Goal: Find contact information: Find contact information

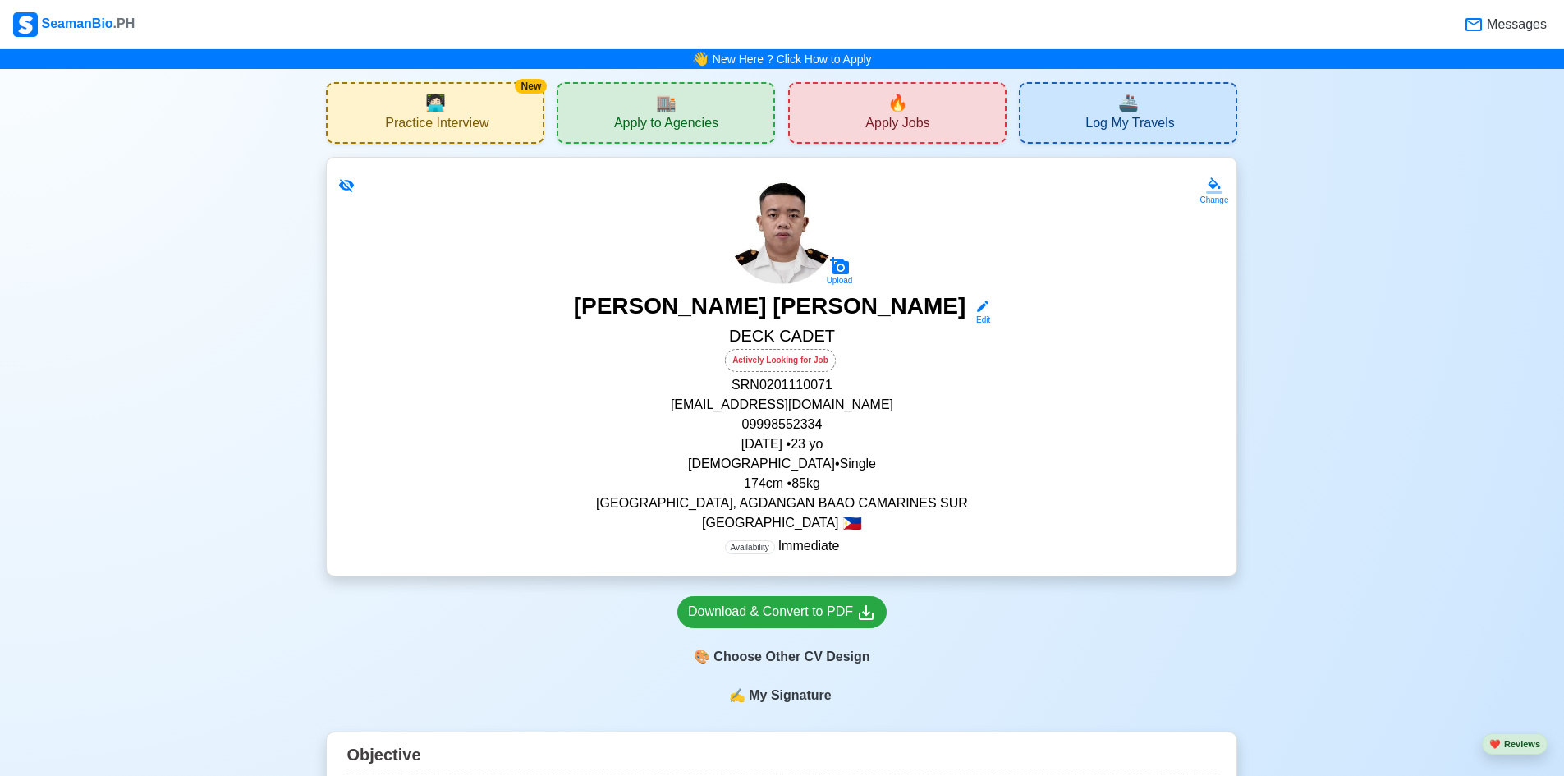
click at [727, 135] on div "🏬 Apply to Agencies" at bounding box center [666, 113] width 218 height 62
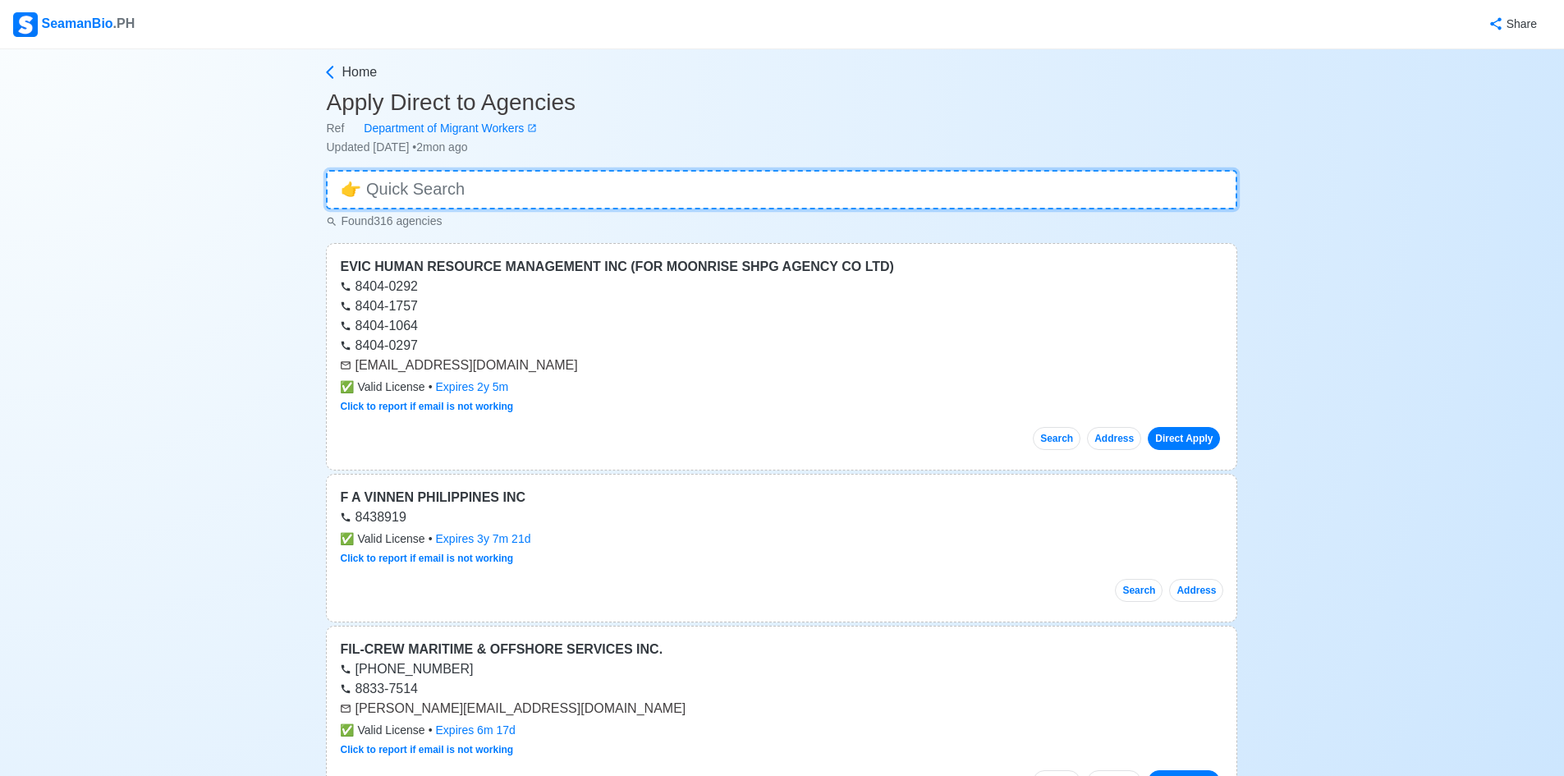
click at [758, 186] on input at bounding box center [781, 189] width 911 height 39
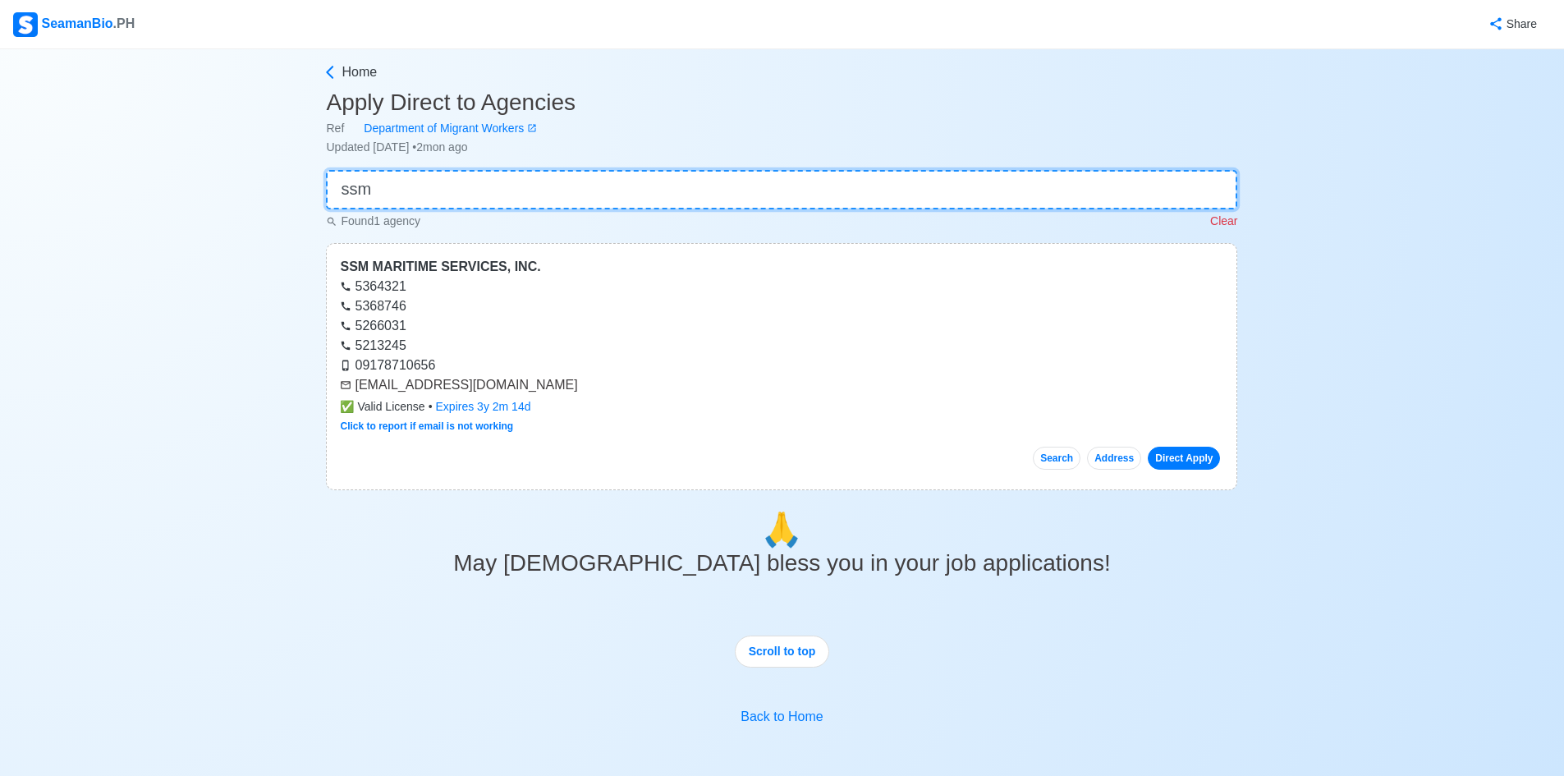
type input "ssm"
drag, startPoint x: 557, startPoint y: 387, endPoint x: 342, endPoint y: 391, distance: 216.0
click at [342, 391] on div "[EMAIL_ADDRESS][DOMAIN_NAME]" at bounding box center [781, 385] width 883 height 20
copy div "[EMAIL_ADDRESS][DOMAIN_NAME]"
click at [1222, 213] on p "Clear" at bounding box center [1223, 221] width 27 height 17
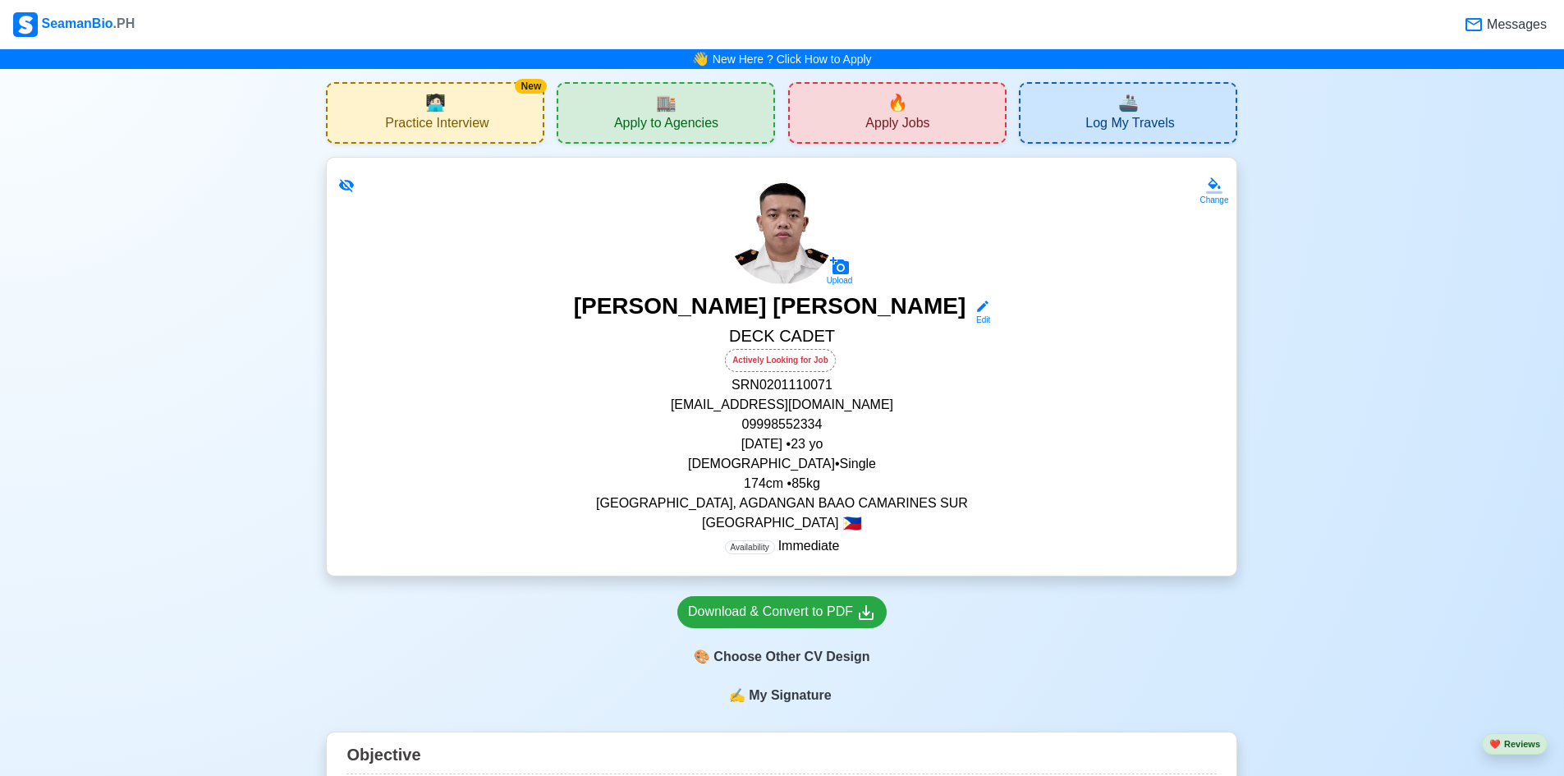
click at [960, 108] on div "🔥 Apply Jobs" at bounding box center [897, 113] width 218 height 62
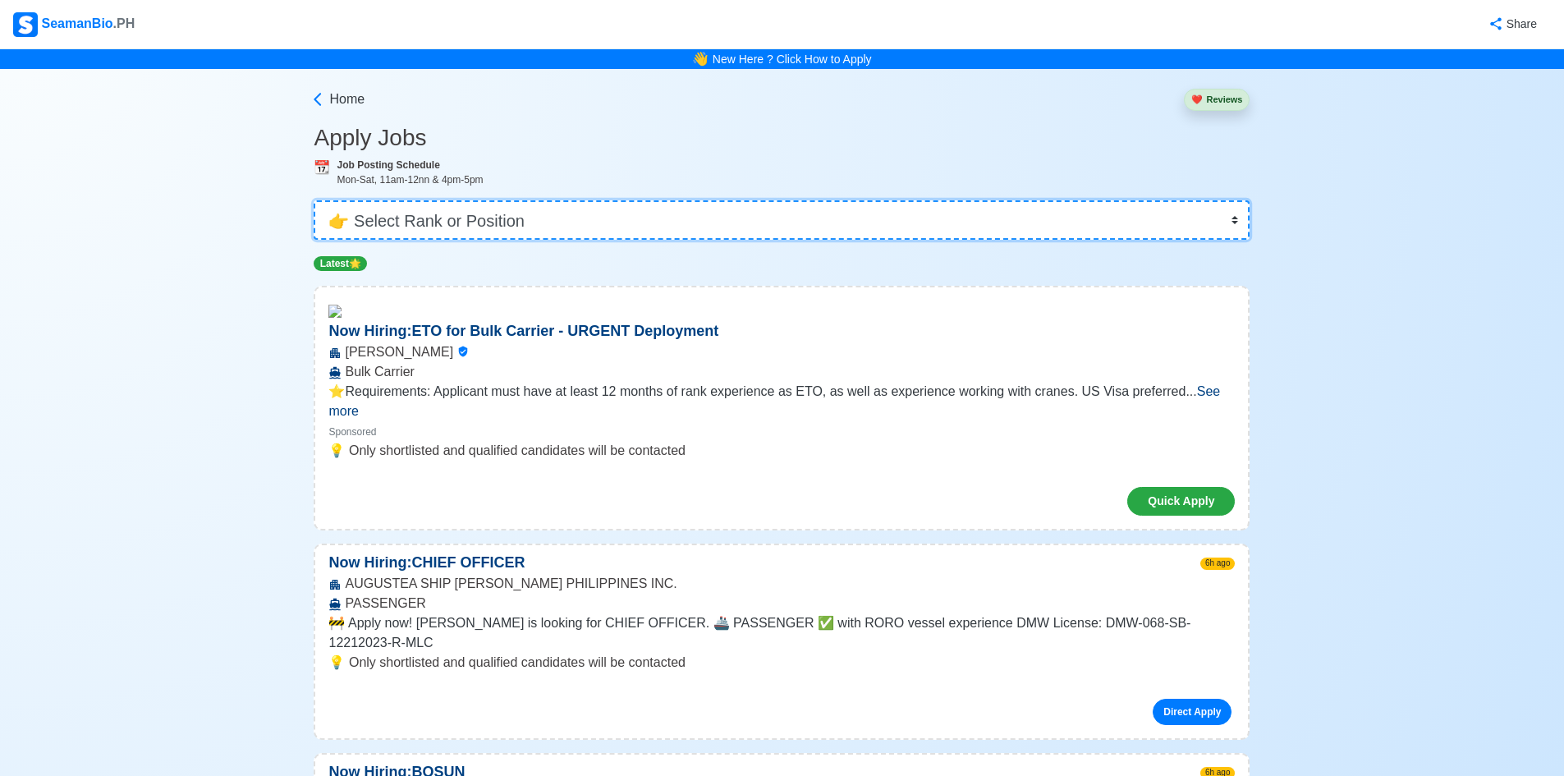
click at [970, 211] on select "👉 Select Rank or Position Master Chief Officer 2nd Officer 3rd Officer Junior O…" at bounding box center [782, 219] width 936 height 39
click at [314, 95] on icon at bounding box center [318, 99] width 16 height 16
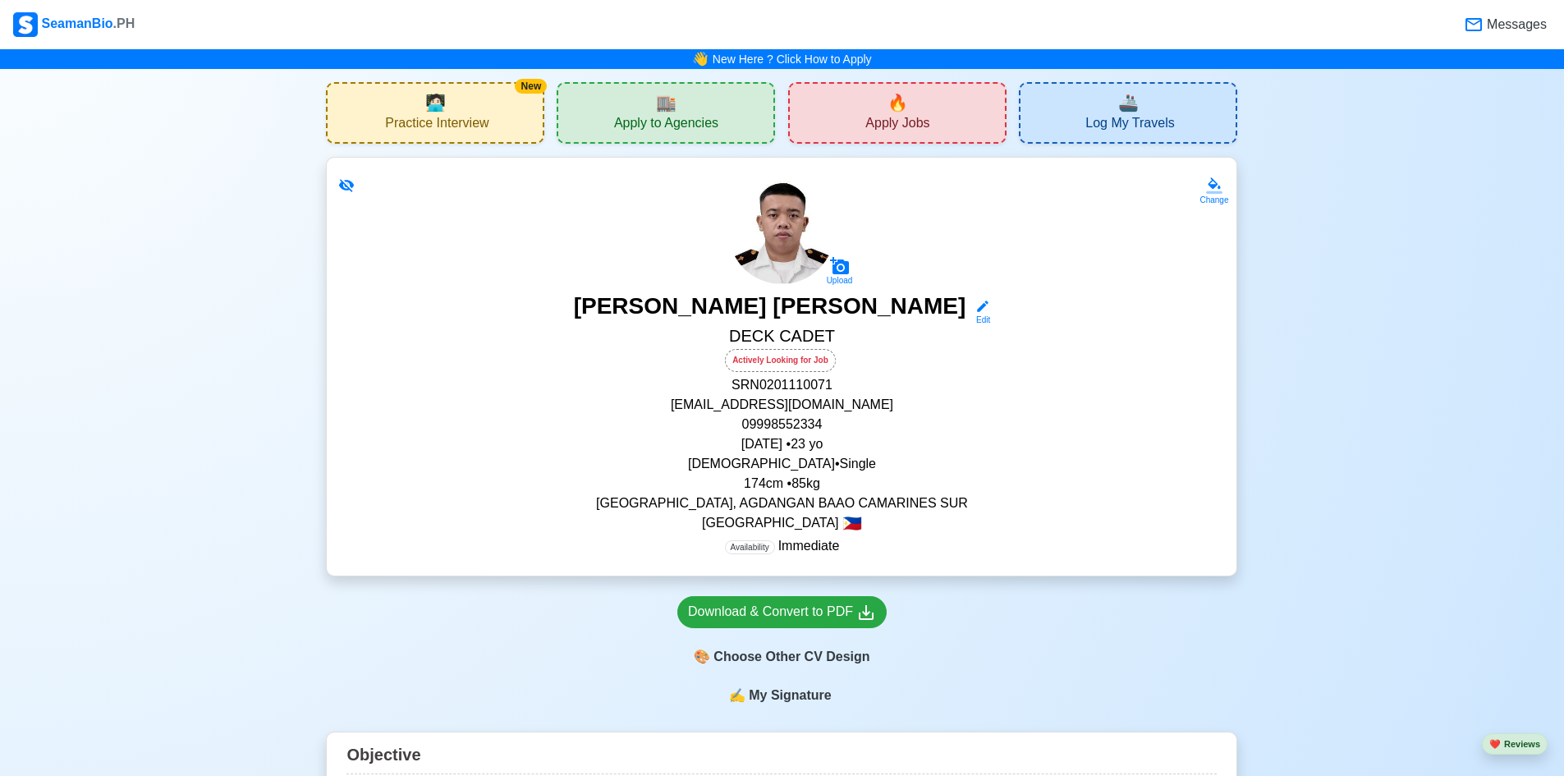
click at [956, 120] on div "🔥 Apply Jobs" at bounding box center [897, 113] width 218 height 62
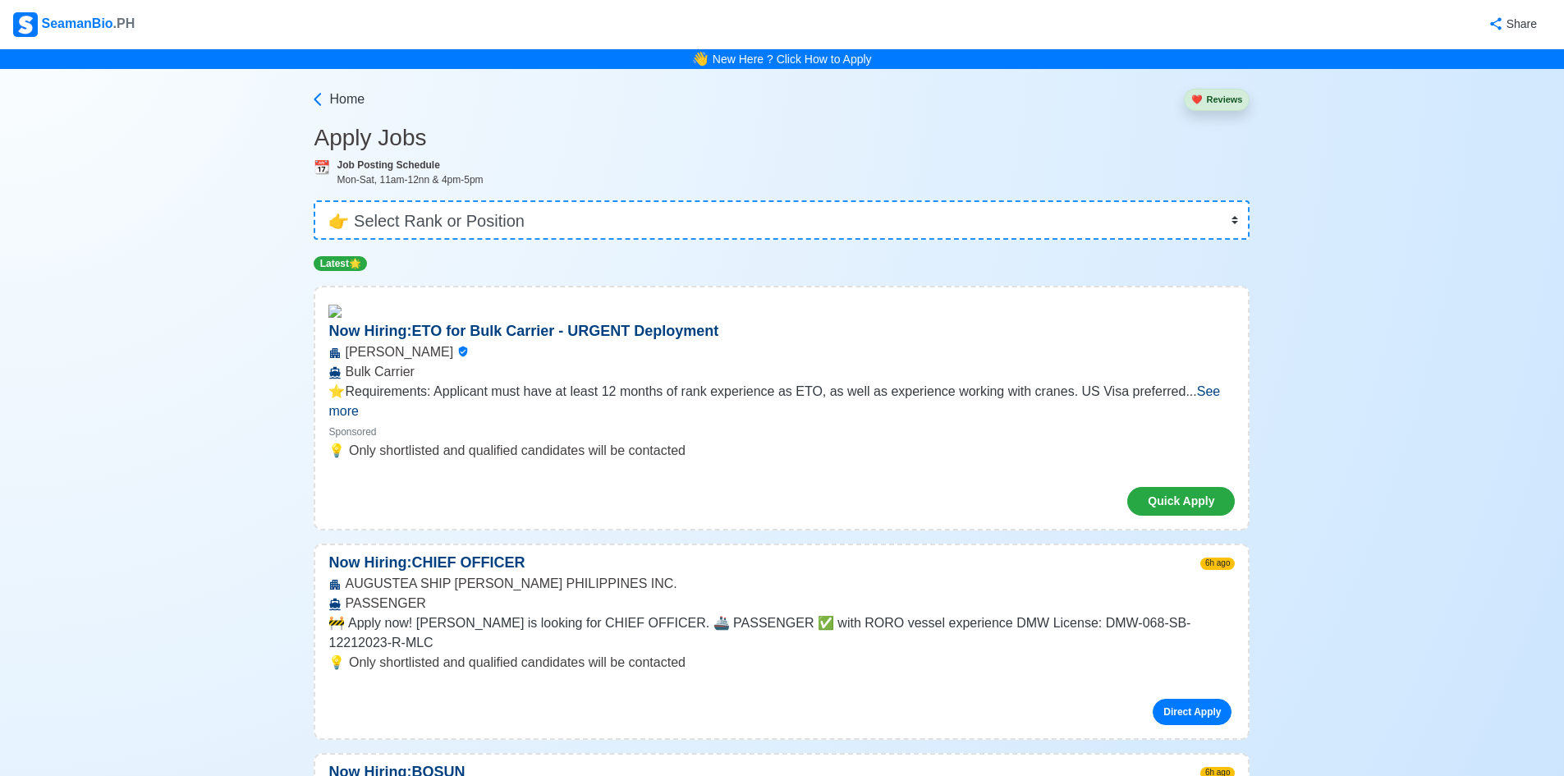
drag, startPoint x: 308, startPoint y: 177, endPoint x: 305, endPoint y: 186, distance: 9.6
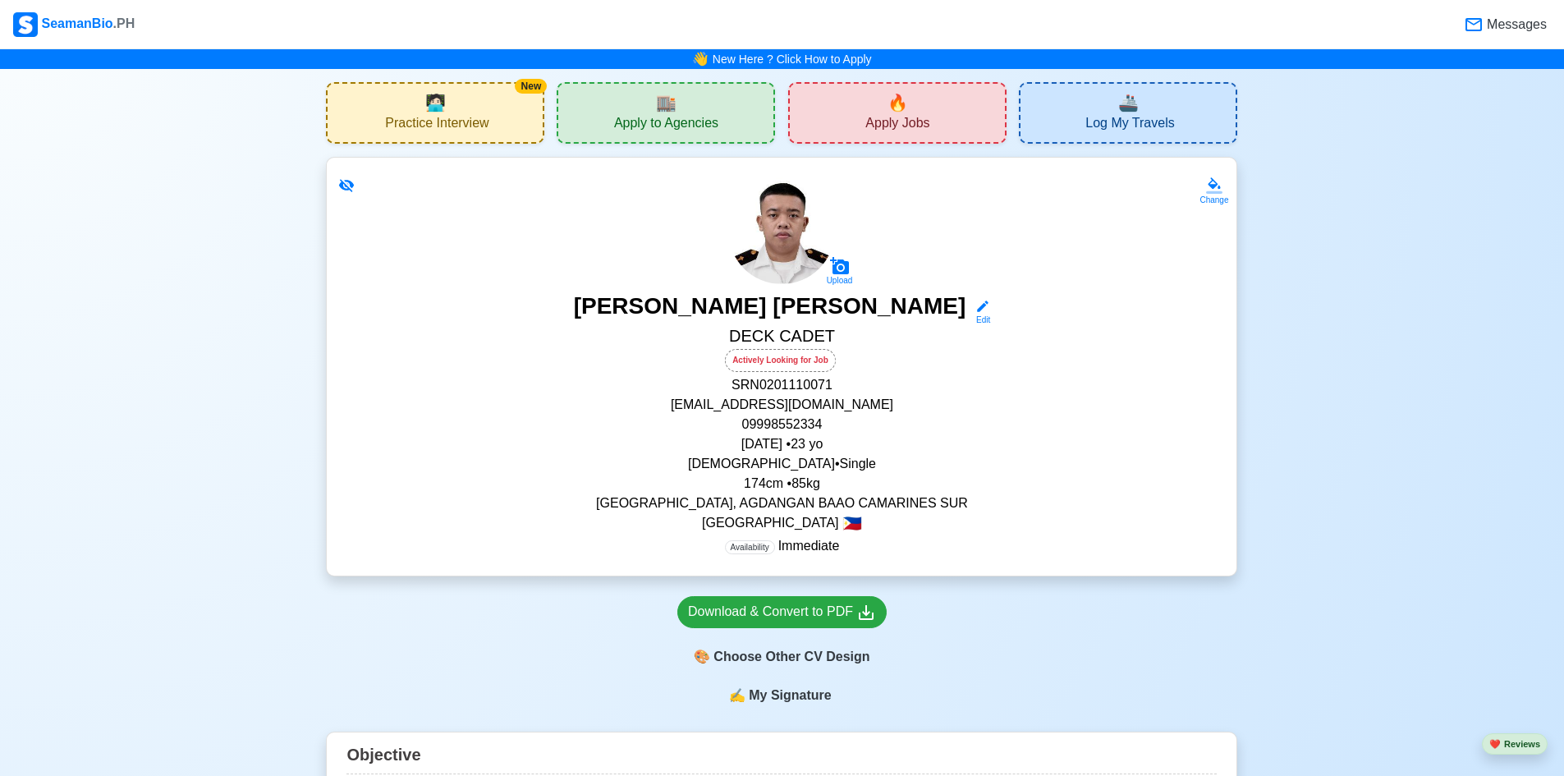
click at [710, 102] on div "🏬 Apply to Agencies" at bounding box center [666, 113] width 218 height 62
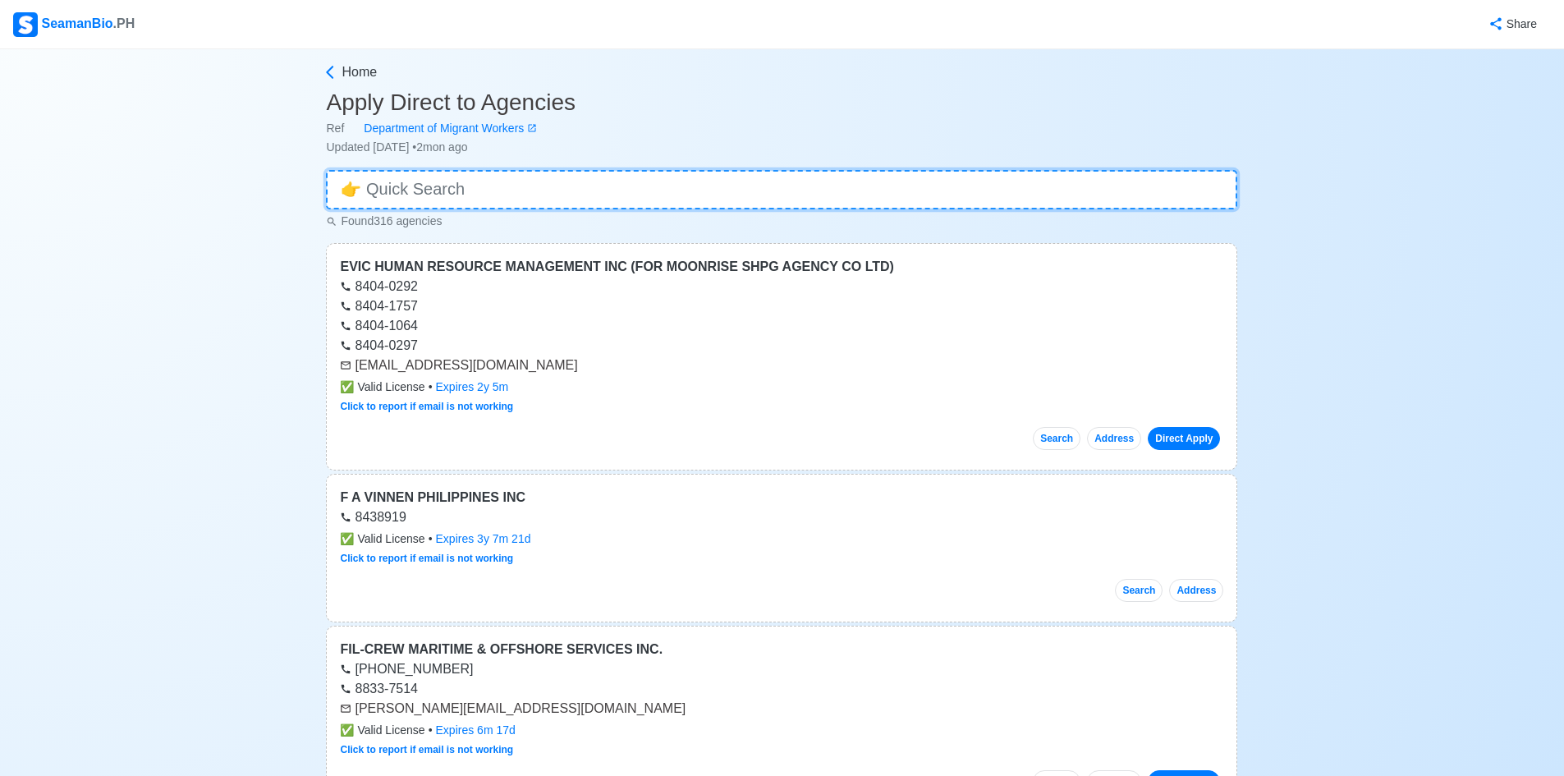
click at [784, 197] on input at bounding box center [781, 189] width 911 height 39
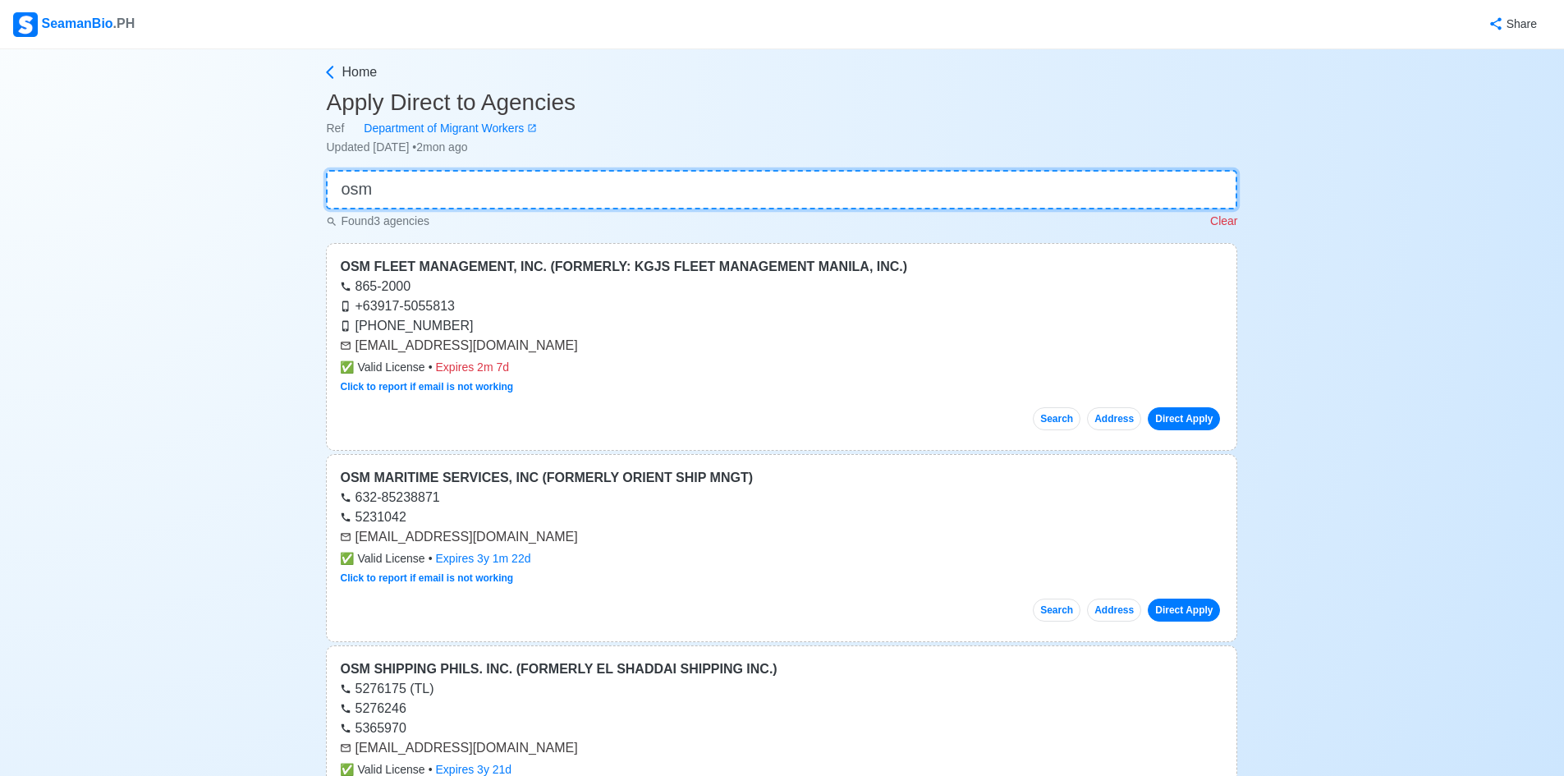
type input "osm"
click at [1228, 218] on p "Clear" at bounding box center [1223, 221] width 27 height 17
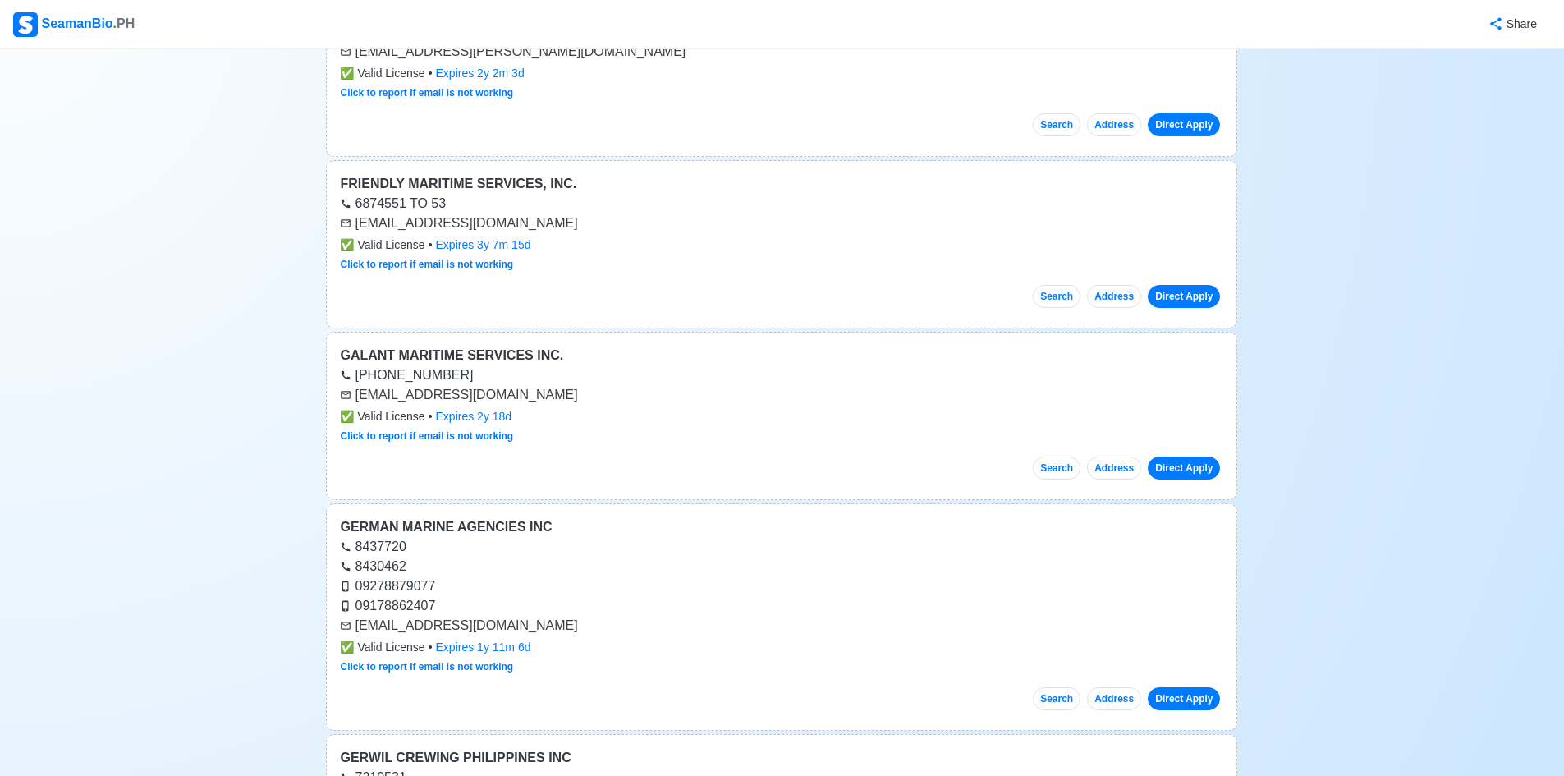
scroll to position [1724, 0]
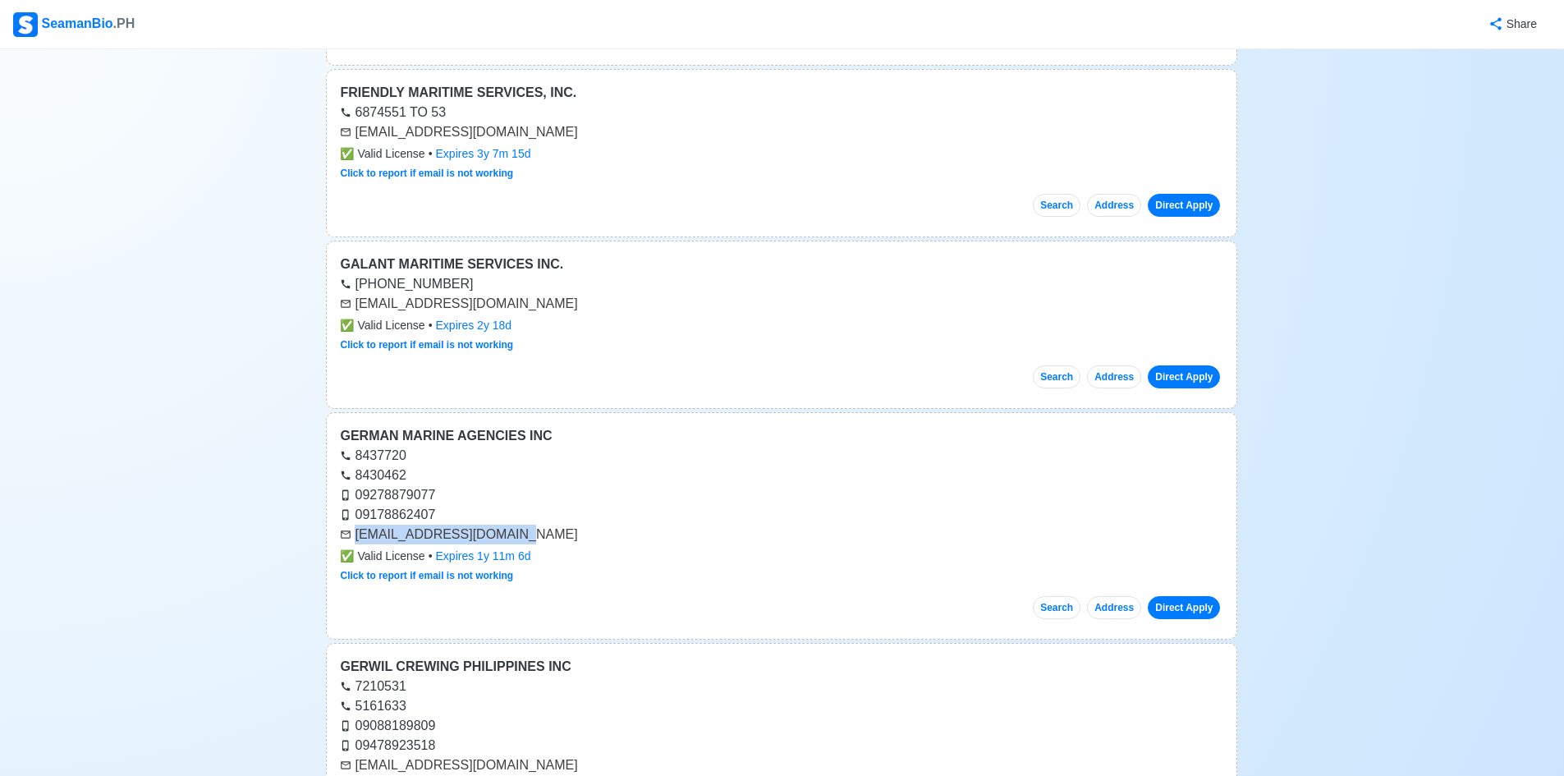
drag, startPoint x: 512, startPoint y: 537, endPoint x: 375, endPoint y: 546, distance: 137.4
click at [338, 537] on div "GERMAN MARINE AGENCIES INC 8437720 8430462 09278879077 09178862407 [EMAIL_ADDRE…" at bounding box center [781, 525] width 911 height 227
copy div "[EMAIL_ADDRESS][DOMAIN_NAME]"
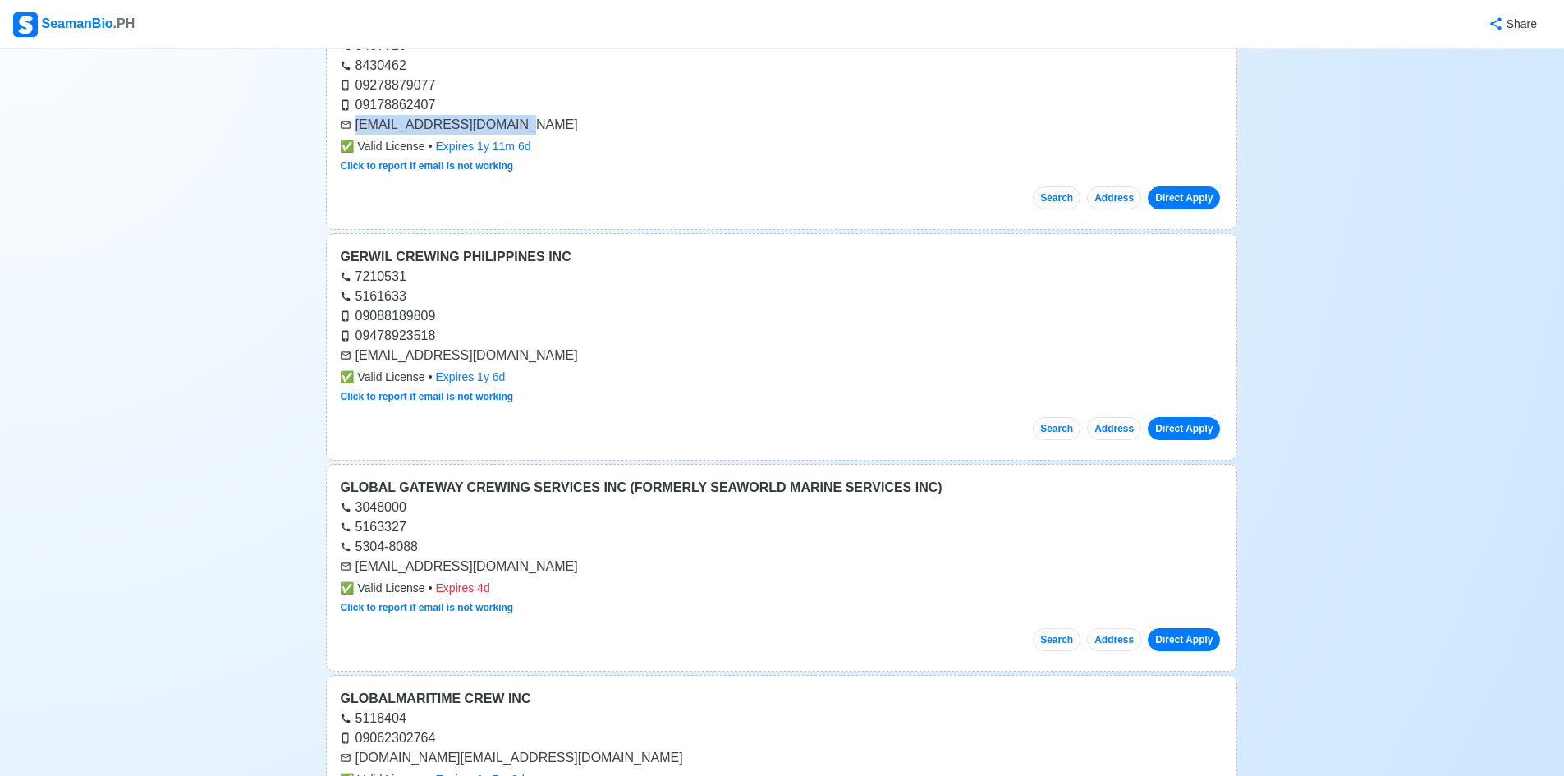
scroll to position [2135, 0]
drag, startPoint x: 494, startPoint y: 358, endPoint x: 350, endPoint y: 358, distance: 144.5
click at [350, 358] on div "[EMAIL_ADDRESS][DOMAIN_NAME]" at bounding box center [781, 355] width 883 height 20
copy div "[EMAIL_ADDRESS][DOMAIN_NAME]"
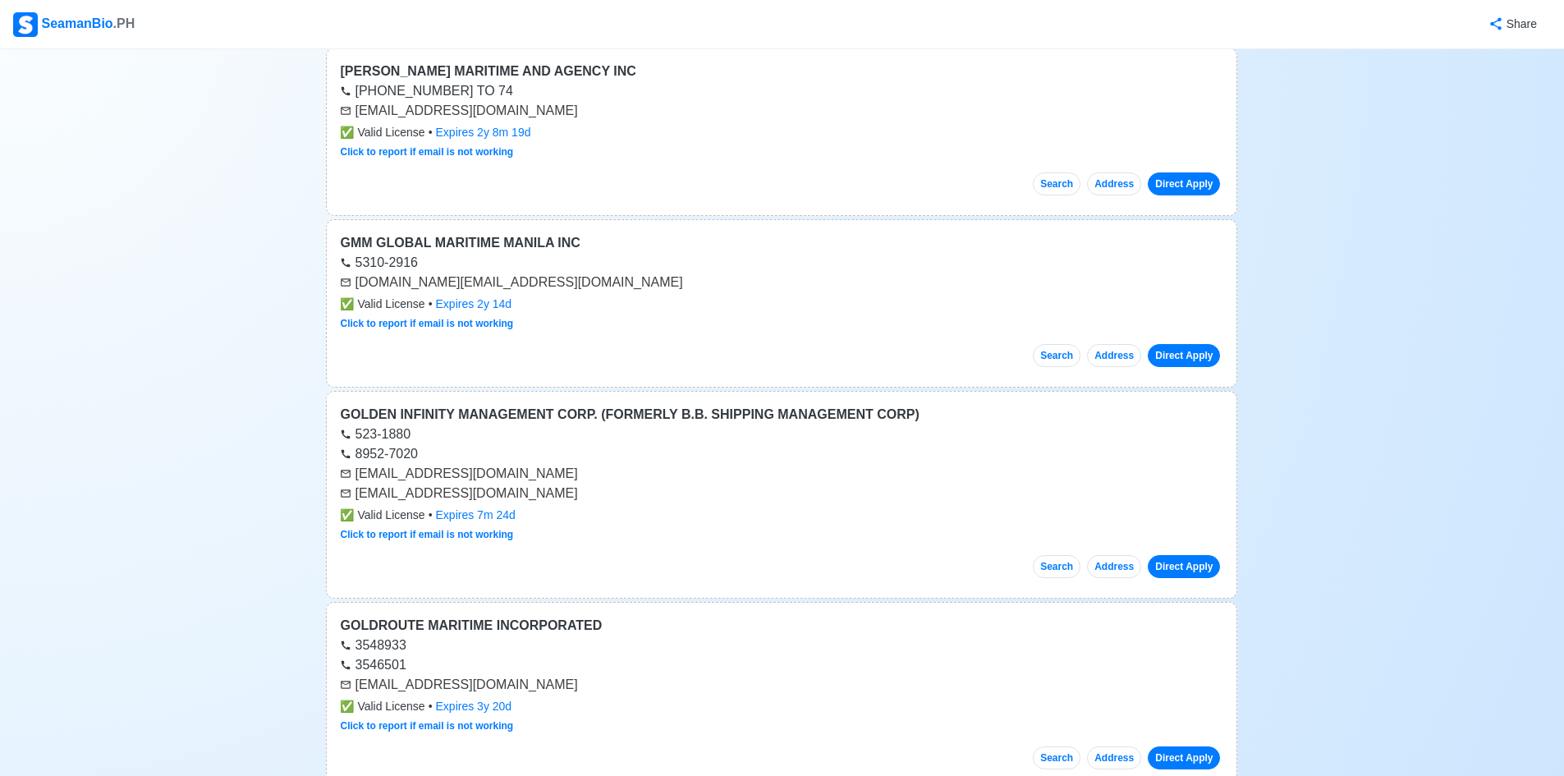
scroll to position [2955, 0]
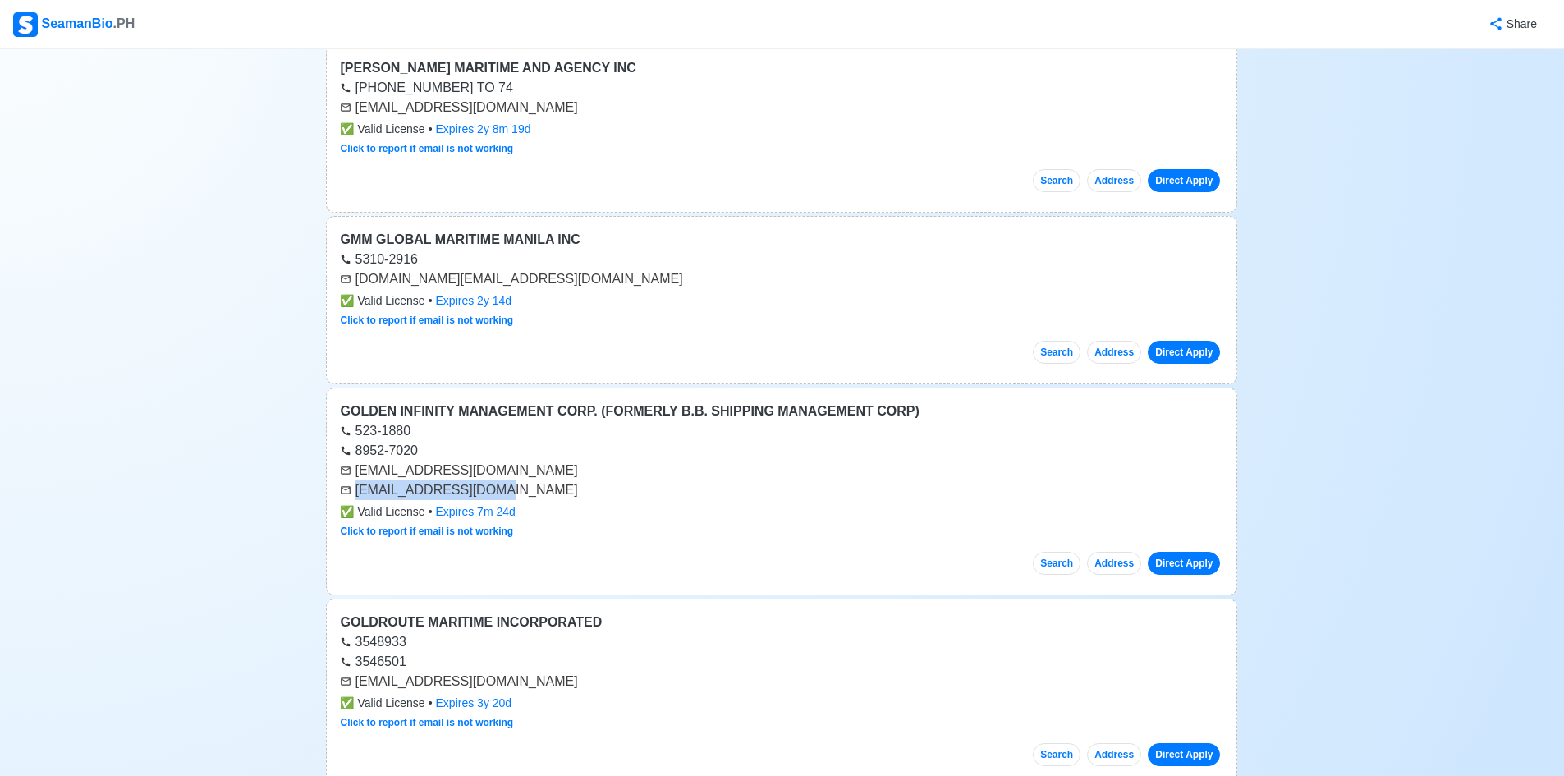
drag, startPoint x: 508, startPoint y: 495, endPoint x: 353, endPoint y: 495, distance: 155.2
click at [353, 495] on div "[EMAIL_ADDRESS][DOMAIN_NAME]" at bounding box center [781, 490] width 883 height 20
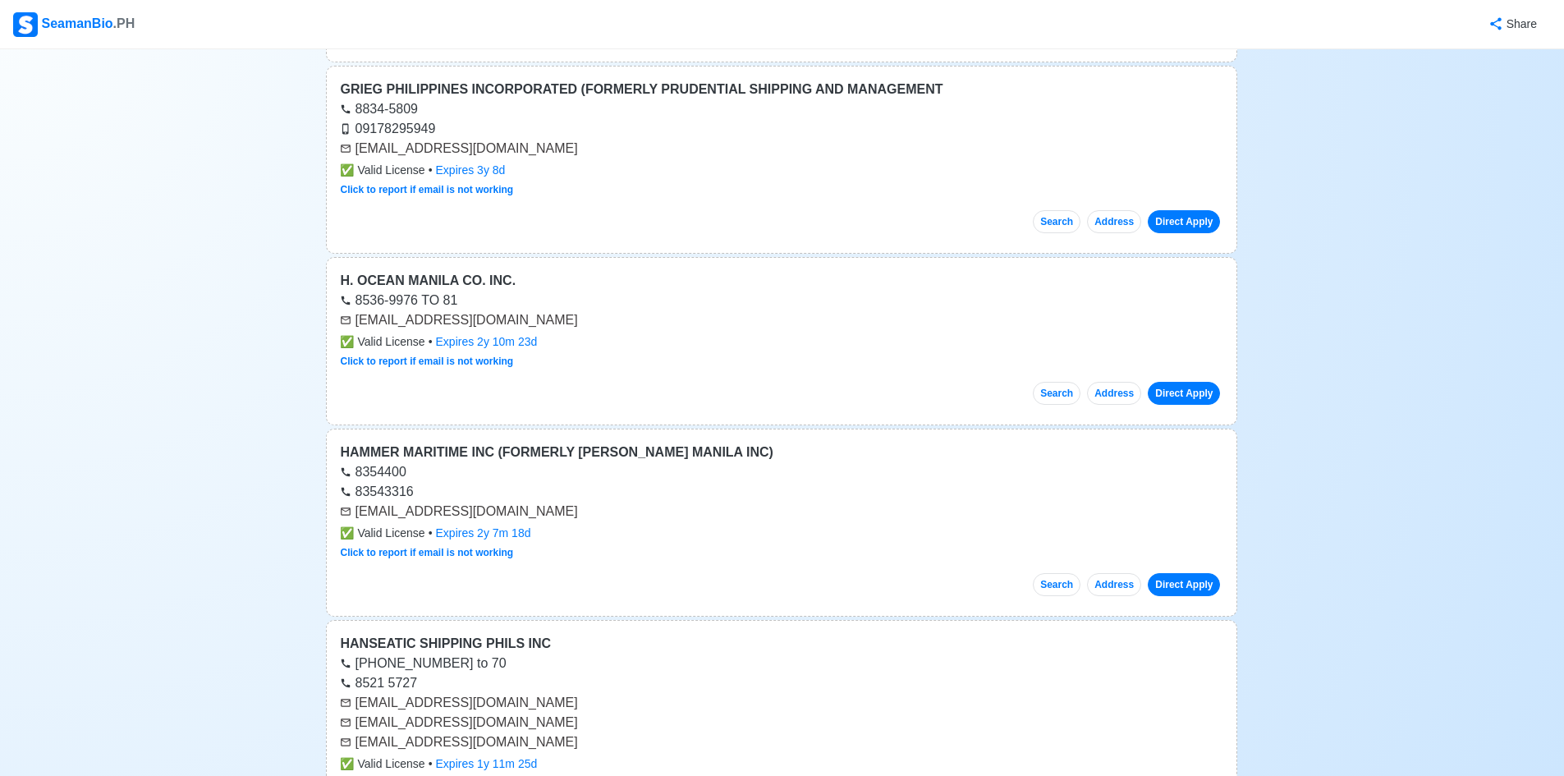
scroll to position [4433, 0]
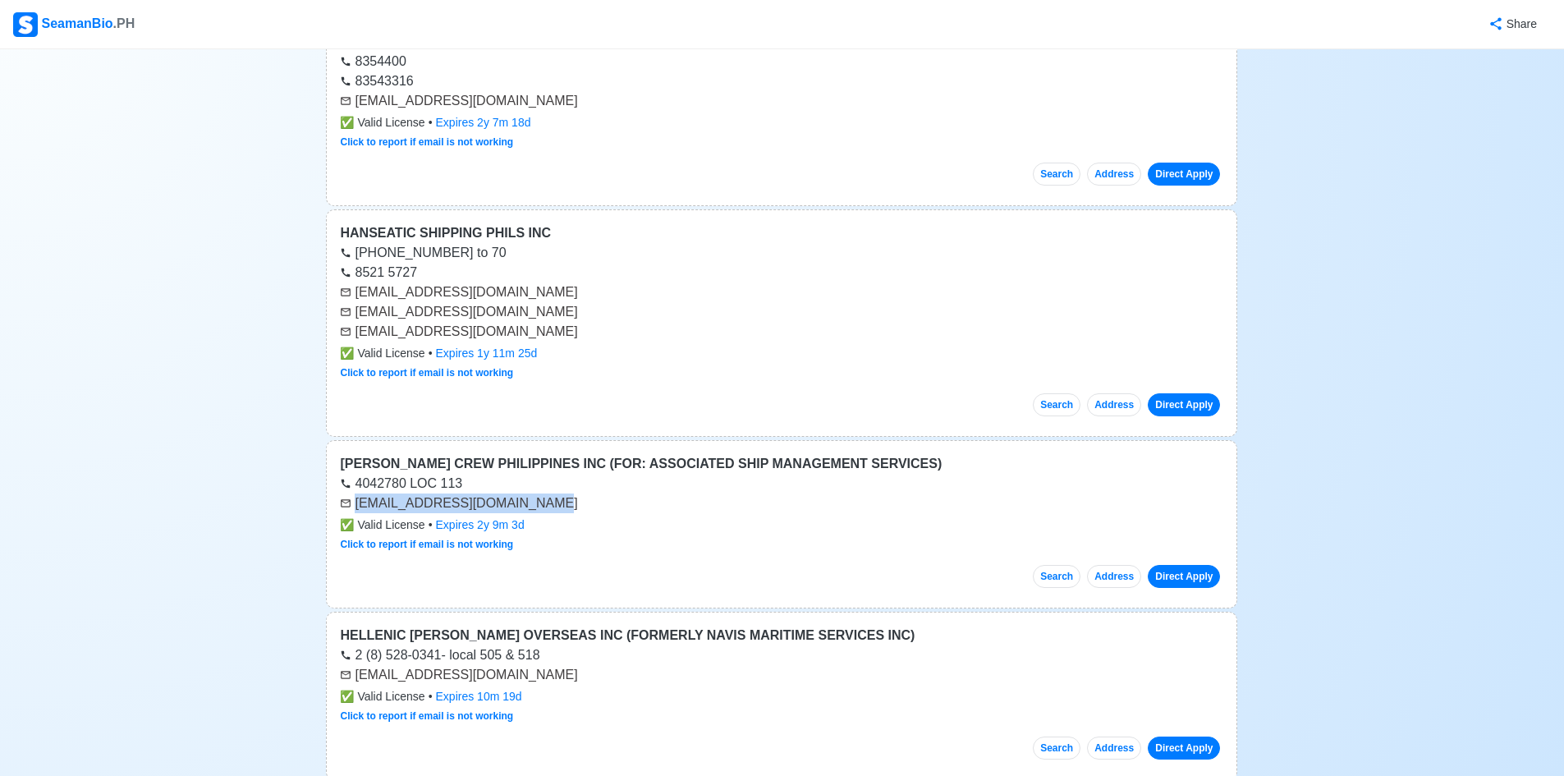
drag, startPoint x: 529, startPoint y: 509, endPoint x: 357, endPoint y: 509, distance: 171.6
click at [357, 509] on div "[EMAIL_ADDRESS][DOMAIN_NAME]" at bounding box center [781, 503] width 883 height 20
copy div "[EMAIL_ADDRESS][DOMAIN_NAME]"
